Goal: Navigation & Orientation: Find specific page/section

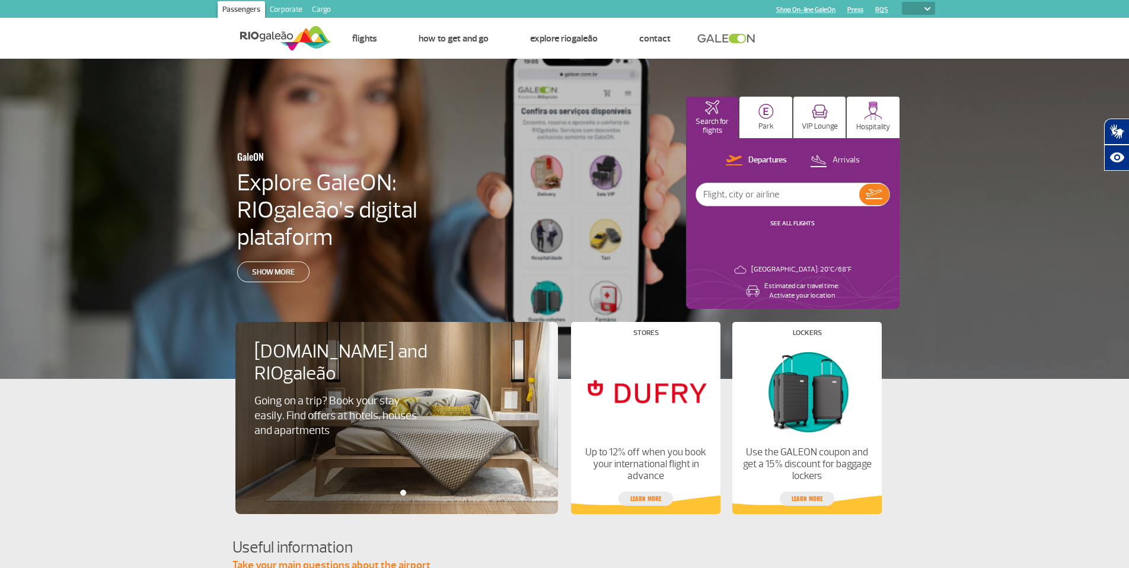
click at [285, 11] on link "Corporate" at bounding box center [286, 10] width 42 height 19
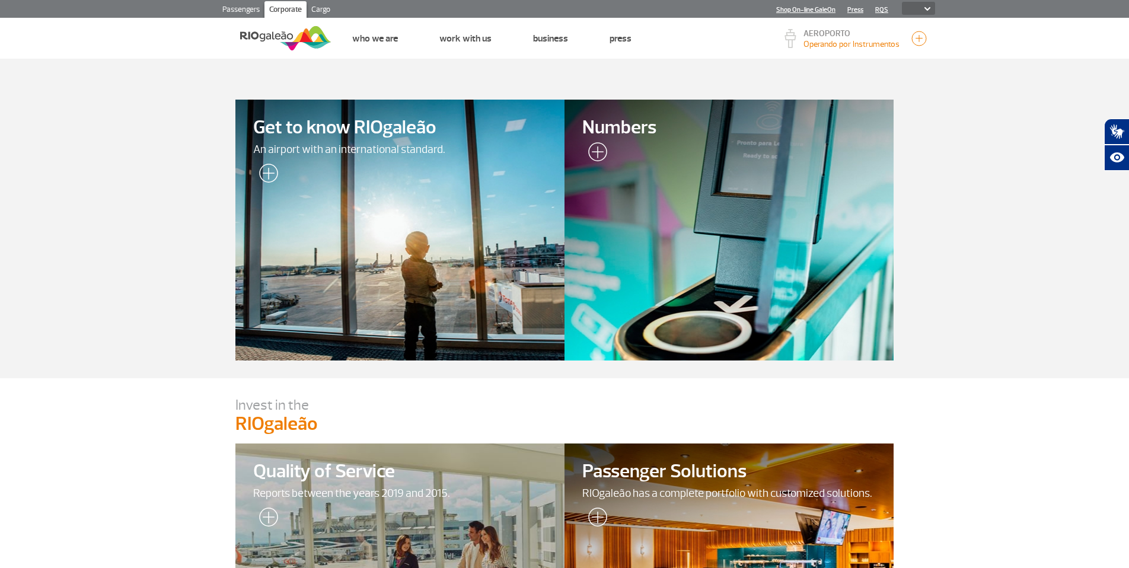
click at [234, 11] on link "Passengers" at bounding box center [241, 10] width 47 height 19
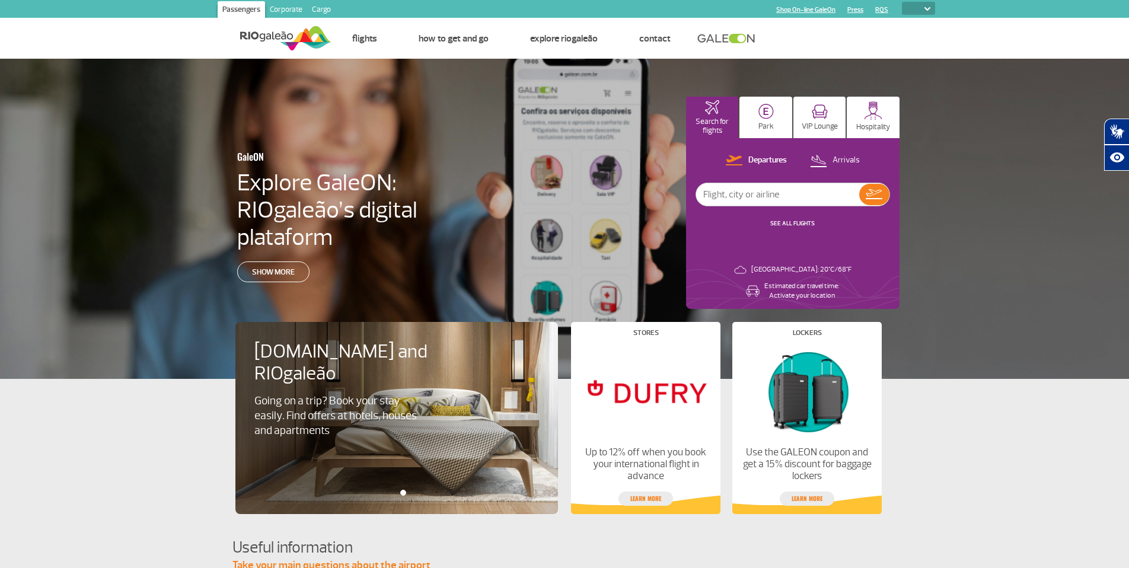
select select "pt-BR"
click at [902, 2] on select "PT ENG ESP" at bounding box center [918, 8] width 33 height 13
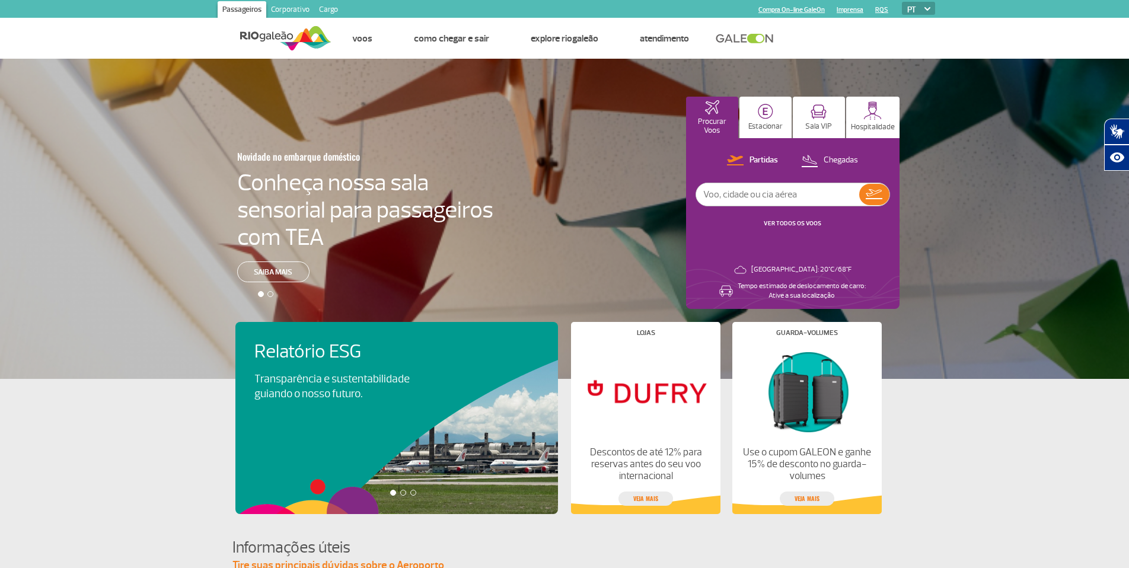
click at [294, 12] on link "Corporativo" at bounding box center [290, 10] width 48 height 19
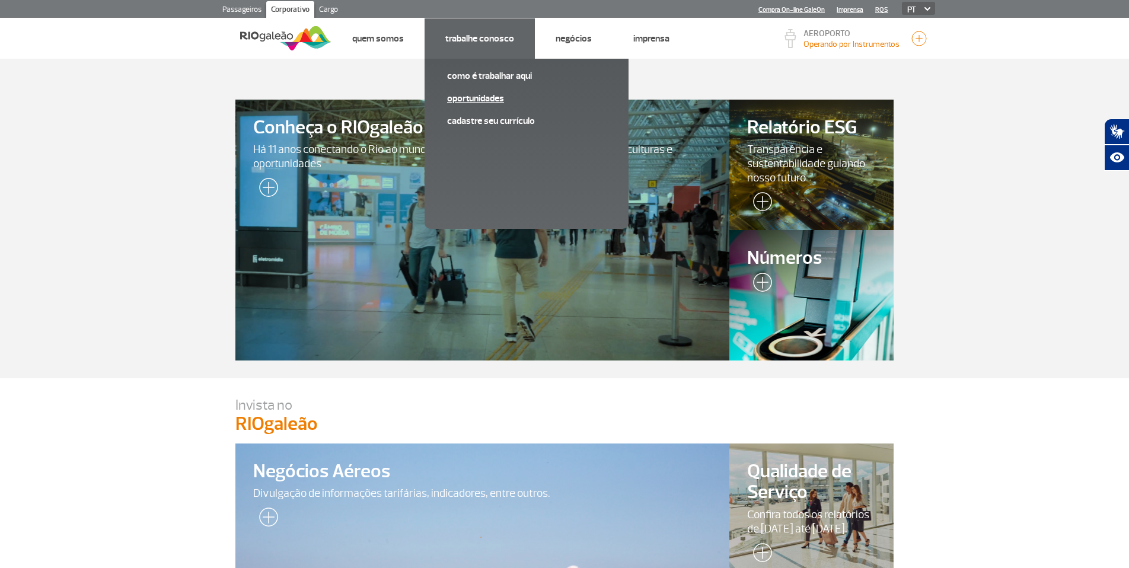
click at [495, 101] on link "Oportunidades" at bounding box center [526, 98] width 159 height 13
